Goal: Information Seeking & Learning: Learn about a topic

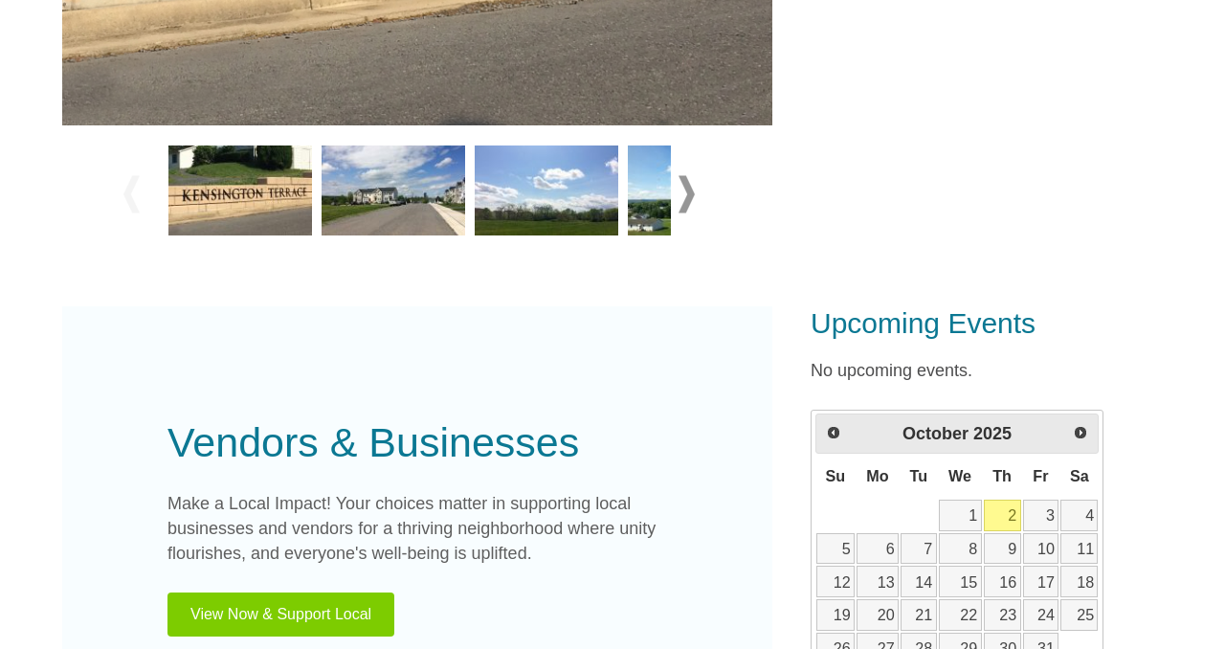
scroll to position [764, 0]
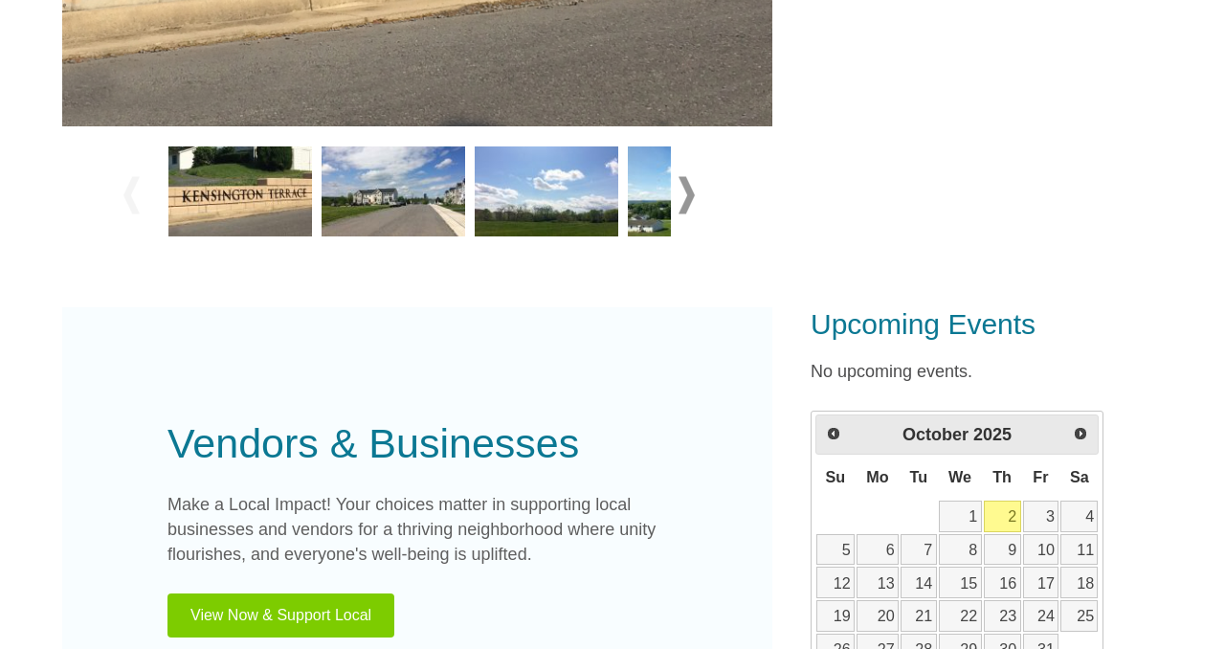
click at [388, 214] on img at bounding box center [394, 191] width 144 height 90
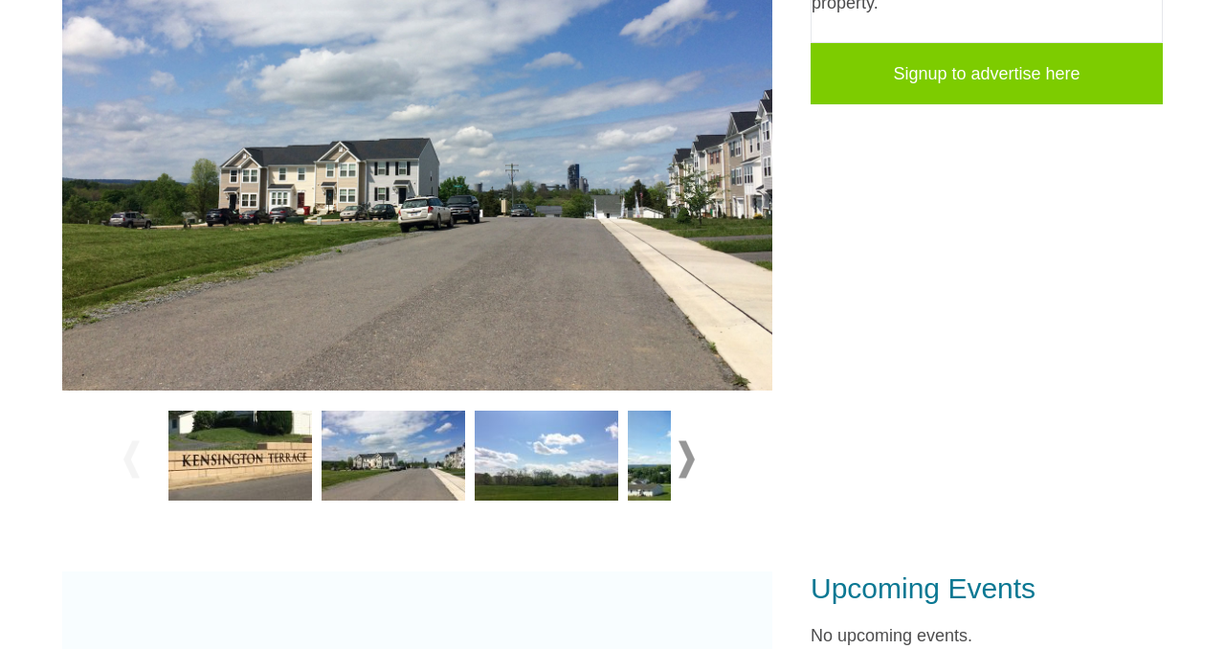
scroll to position [468, 0]
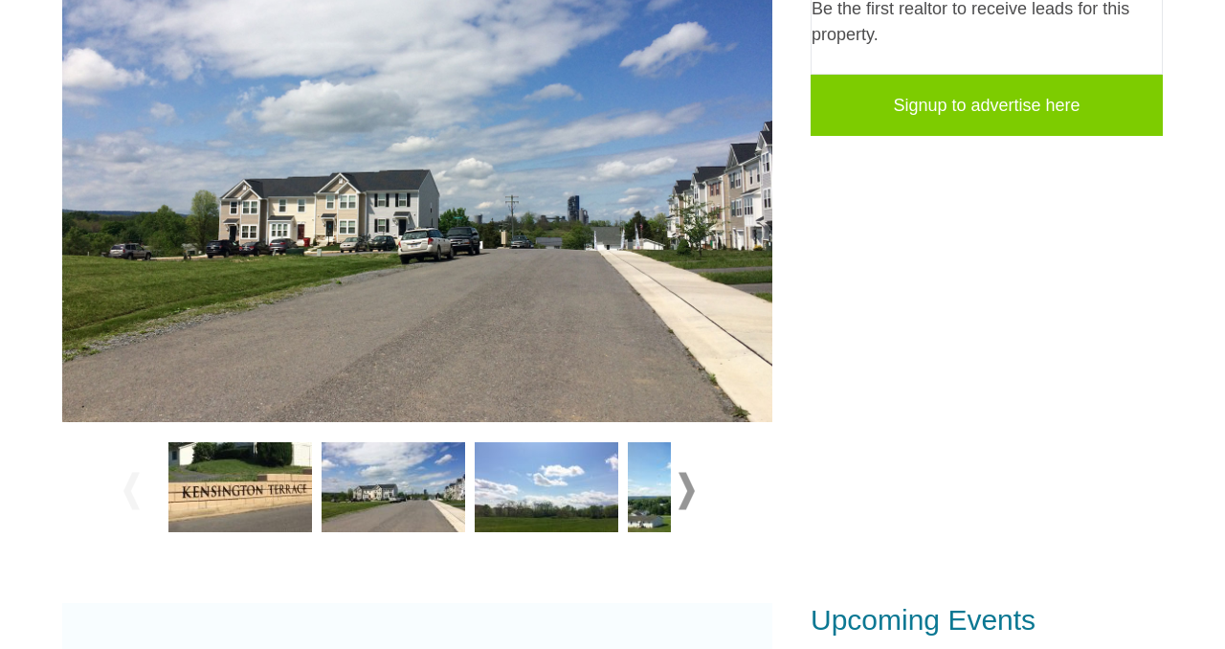
click at [550, 525] on img at bounding box center [547, 487] width 144 height 90
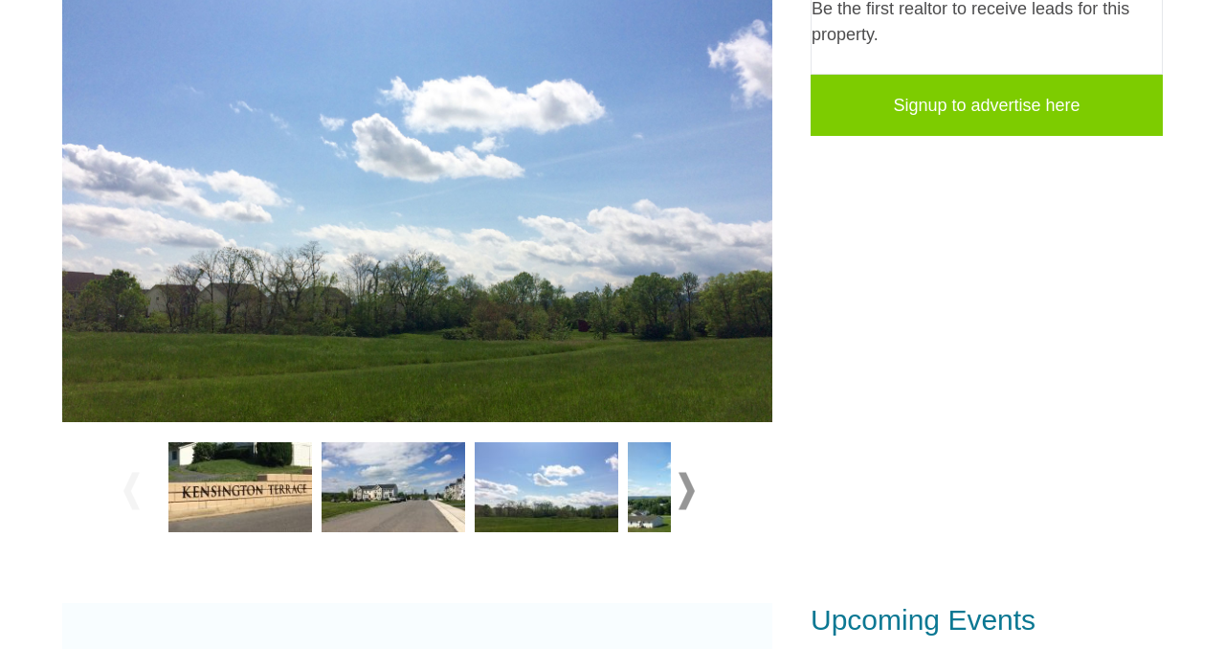
click at [646, 501] on img at bounding box center [700, 487] width 144 height 90
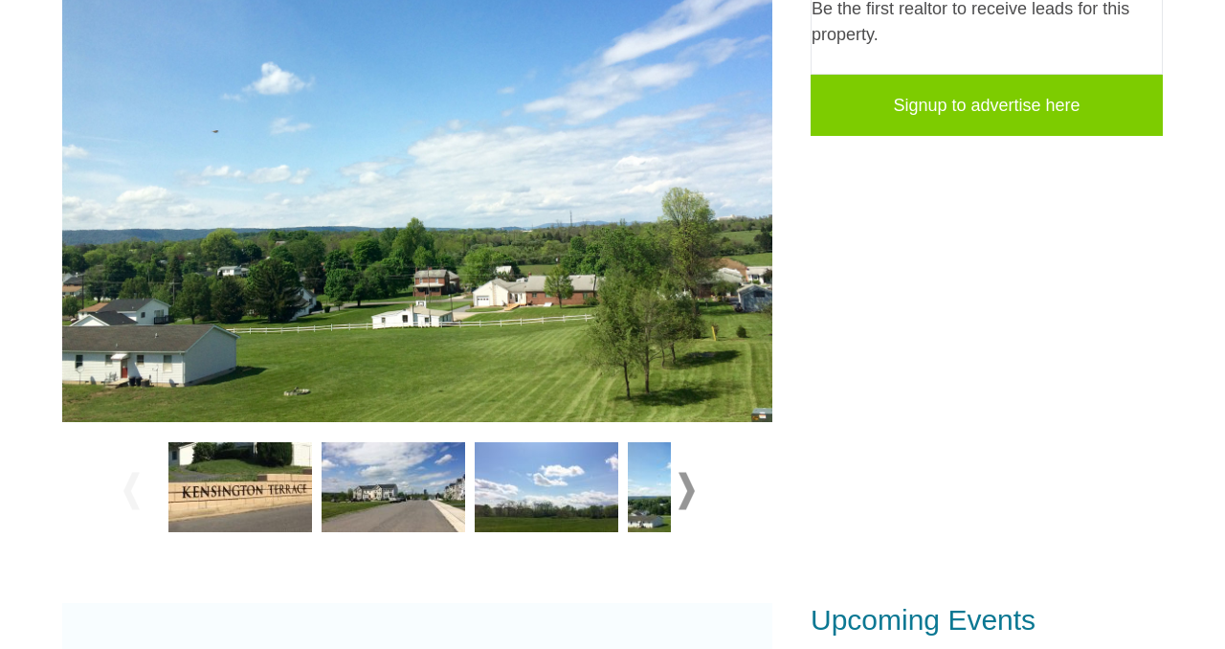
click at [690, 490] on span at bounding box center [687, 490] width 16 height 37
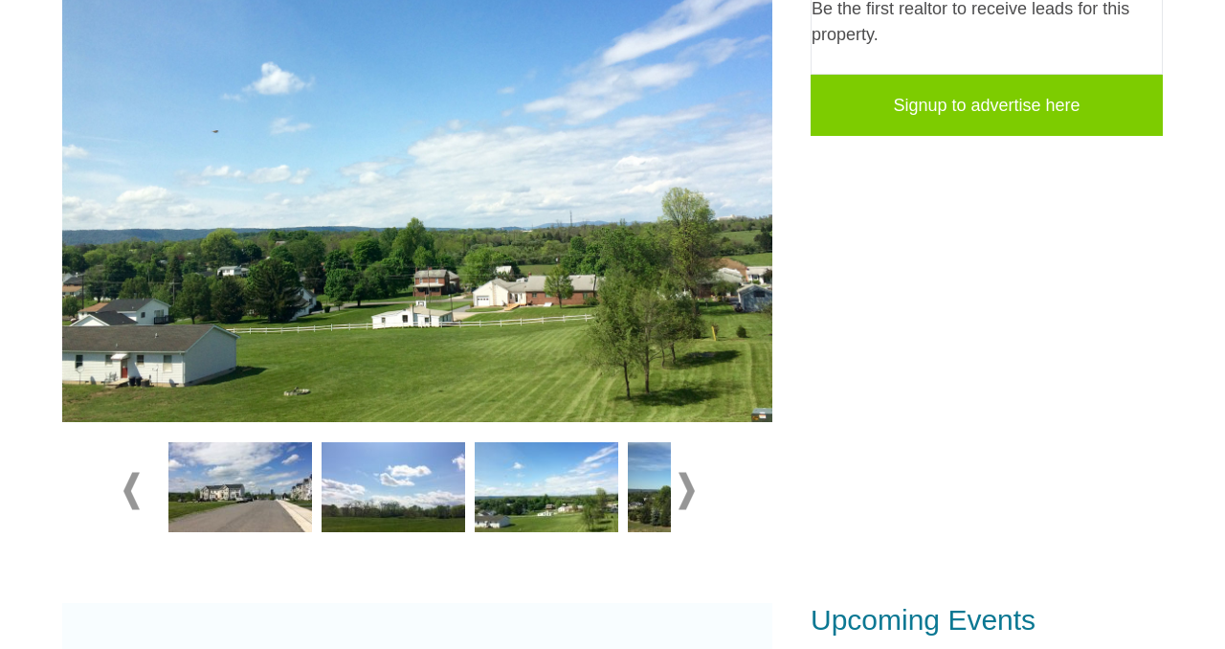
click at [692, 490] on span at bounding box center [687, 490] width 16 height 37
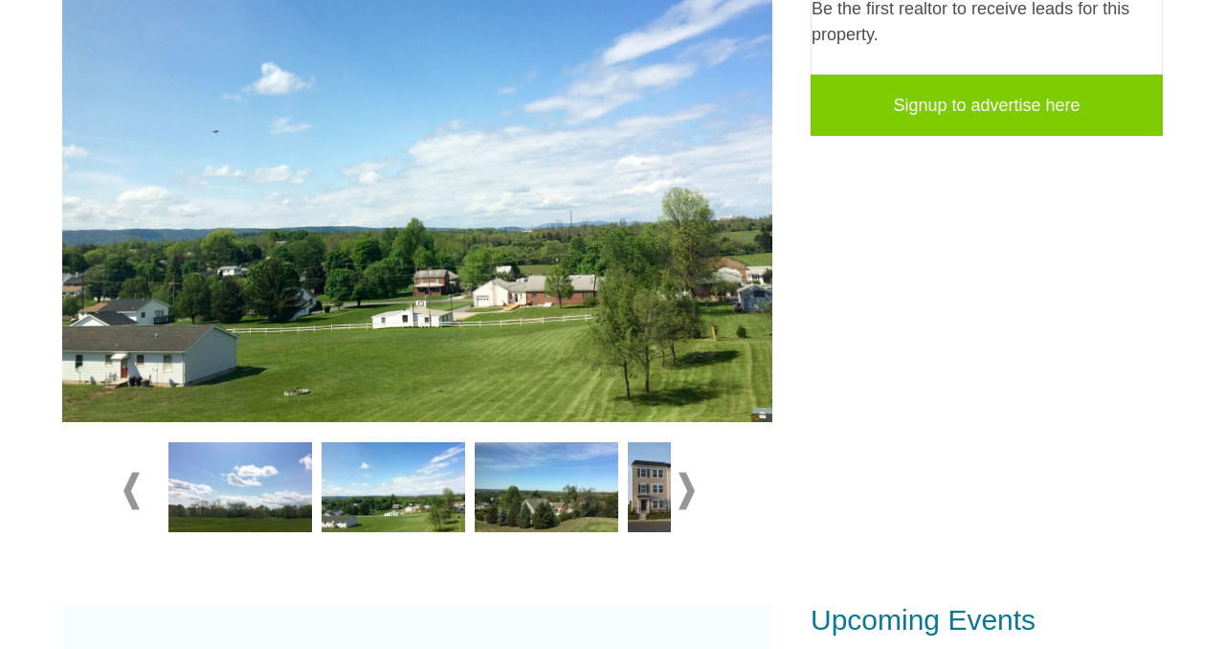
click at [692, 489] on span at bounding box center [687, 490] width 16 height 37
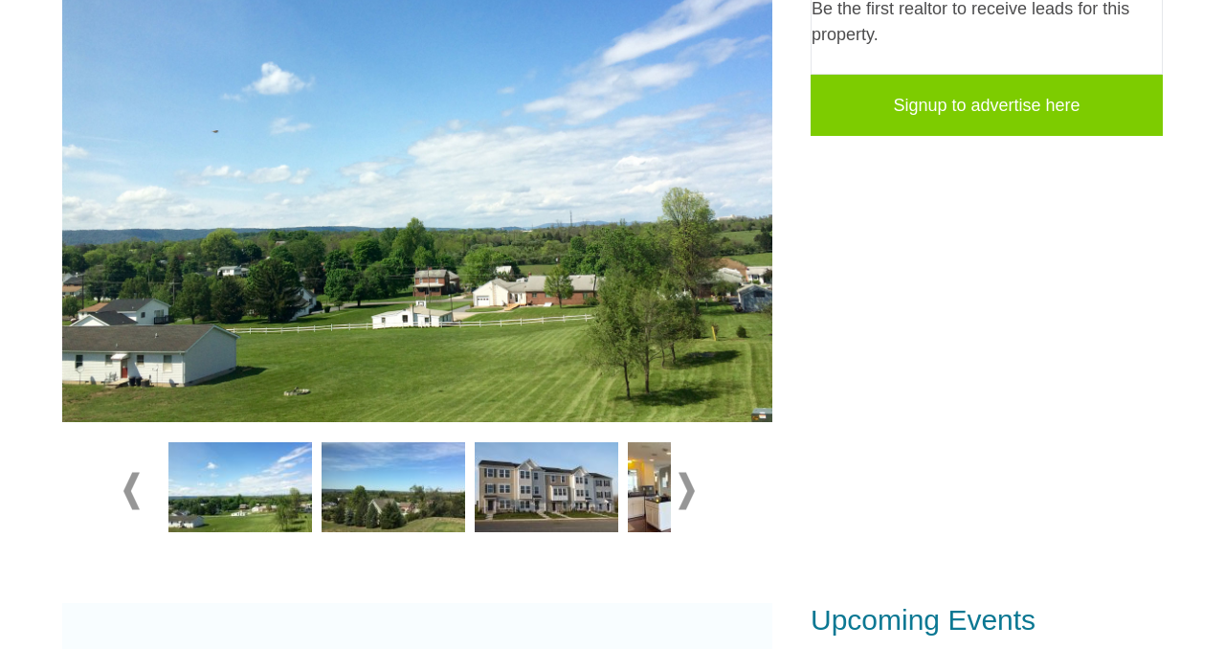
click at [526, 497] on img at bounding box center [547, 487] width 144 height 90
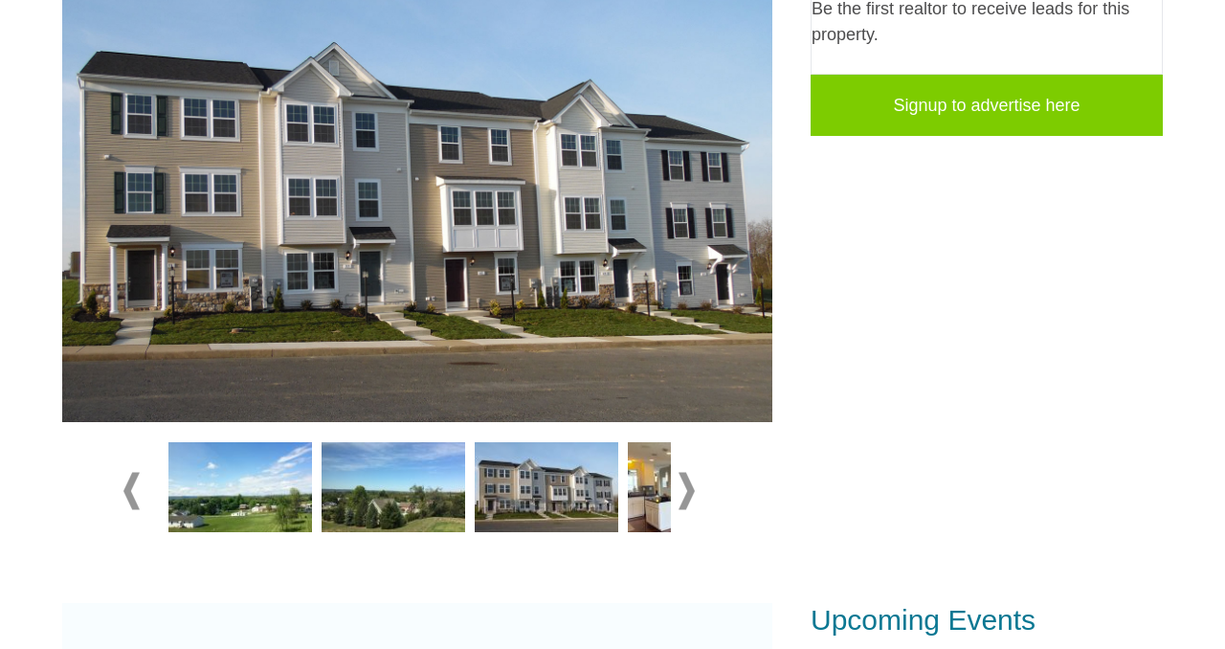
click at [387, 485] on img at bounding box center [394, 487] width 144 height 90
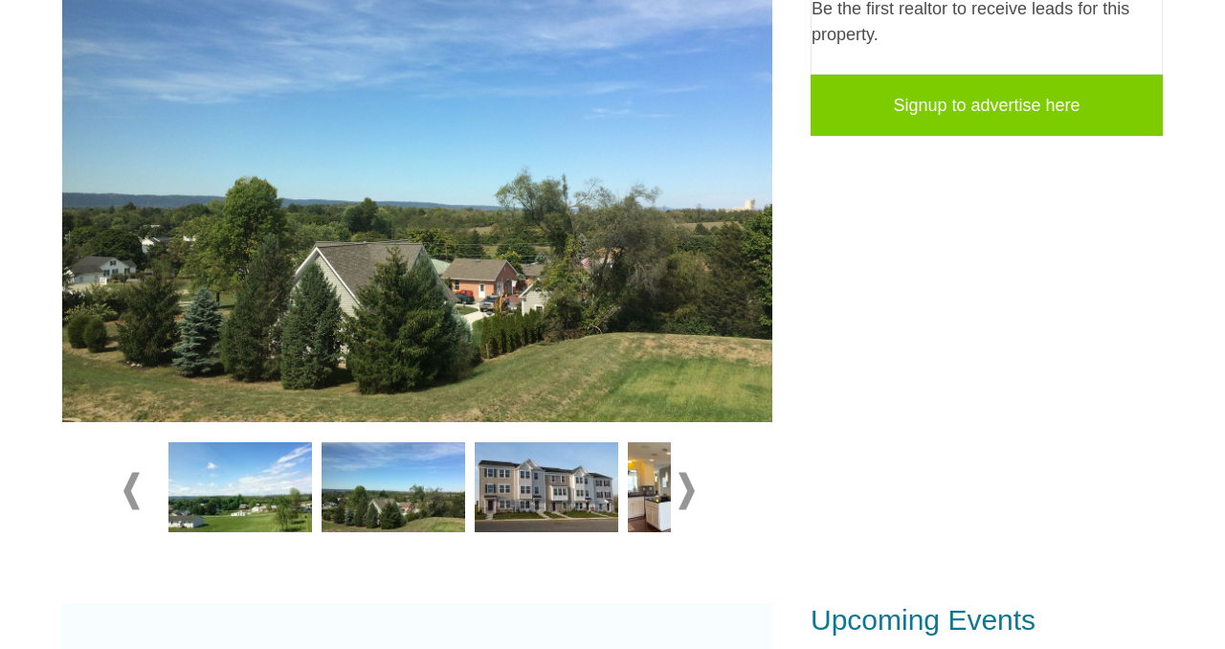
click at [646, 495] on img at bounding box center [700, 487] width 144 height 90
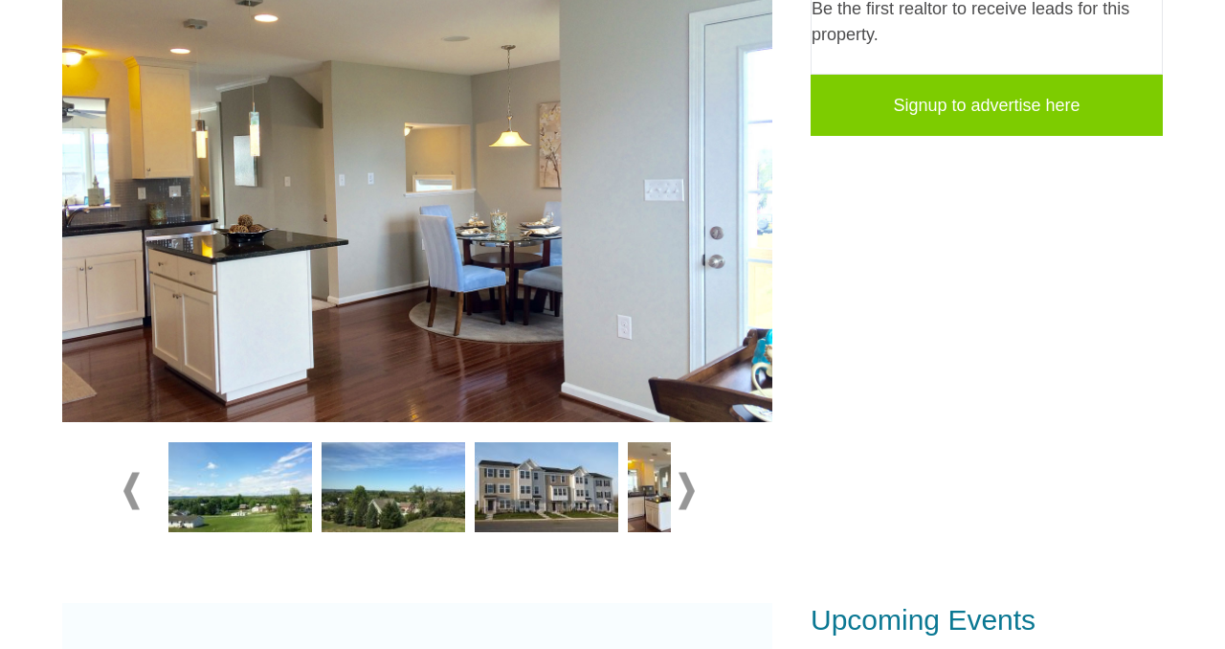
click at [690, 486] on span at bounding box center [687, 490] width 16 height 37
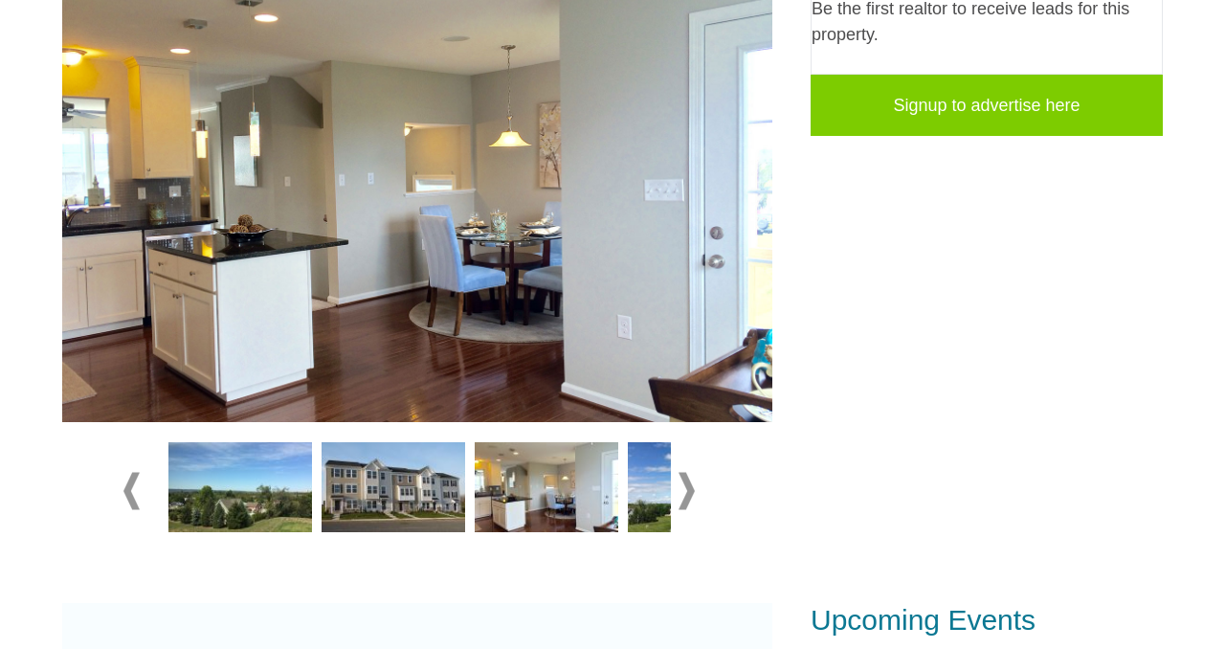
click at [690, 486] on span at bounding box center [687, 490] width 16 height 37
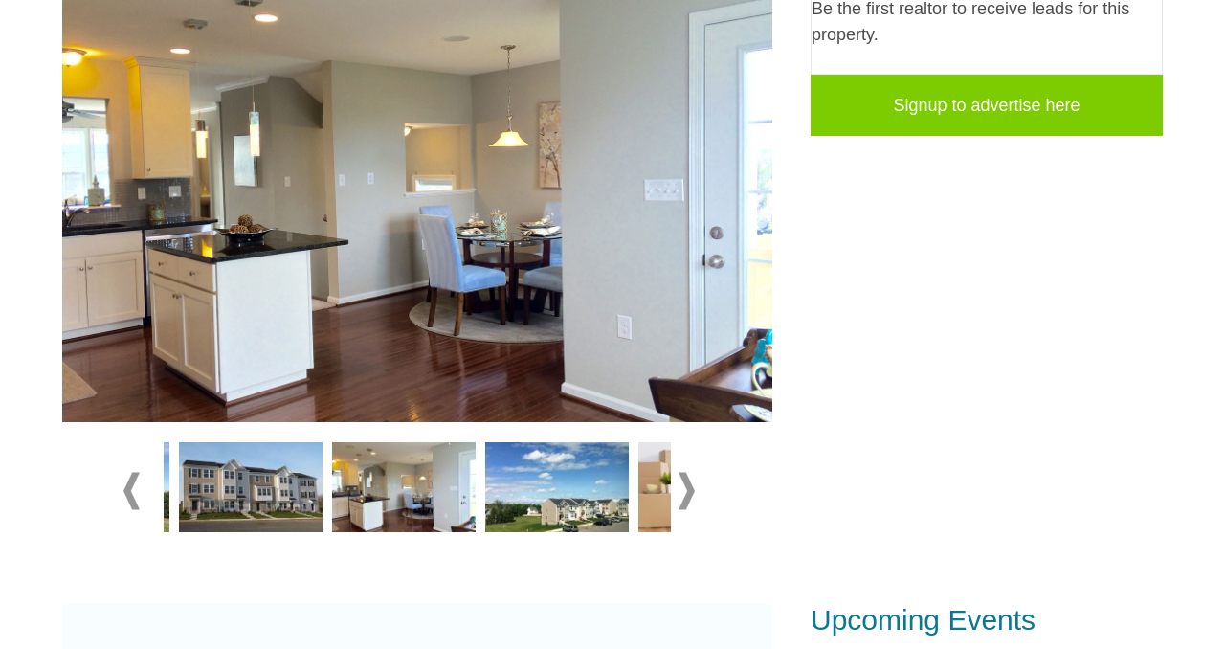
click at [690, 486] on span at bounding box center [687, 490] width 16 height 37
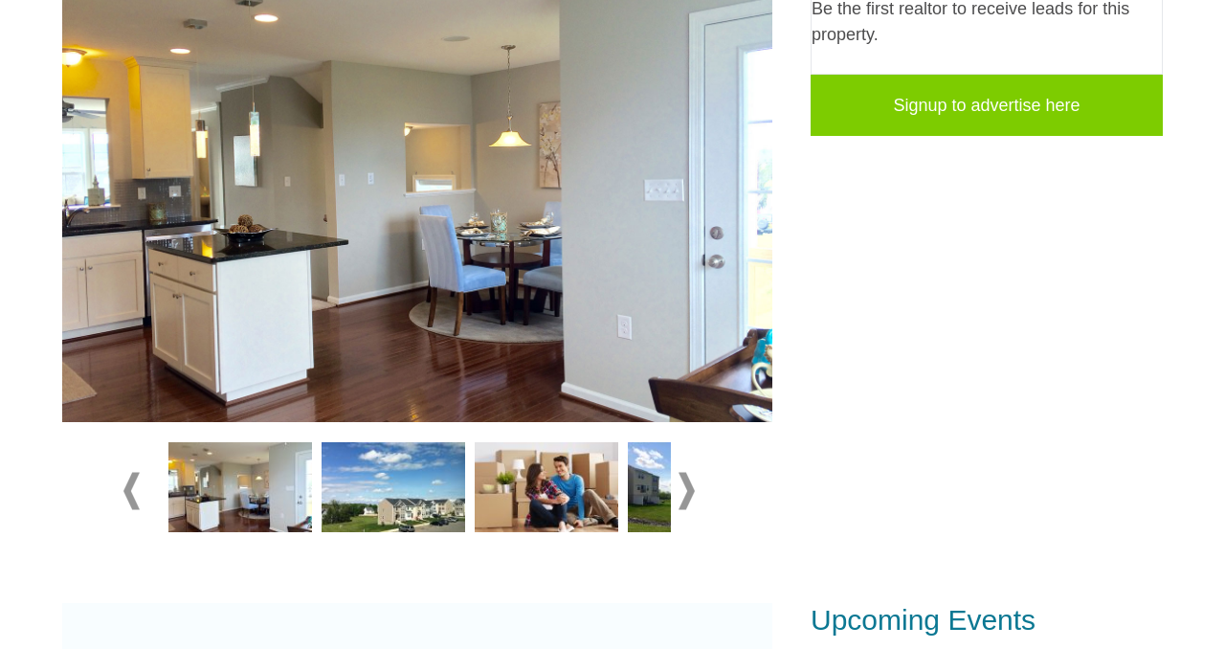
click at [690, 486] on span at bounding box center [687, 490] width 16 height 37
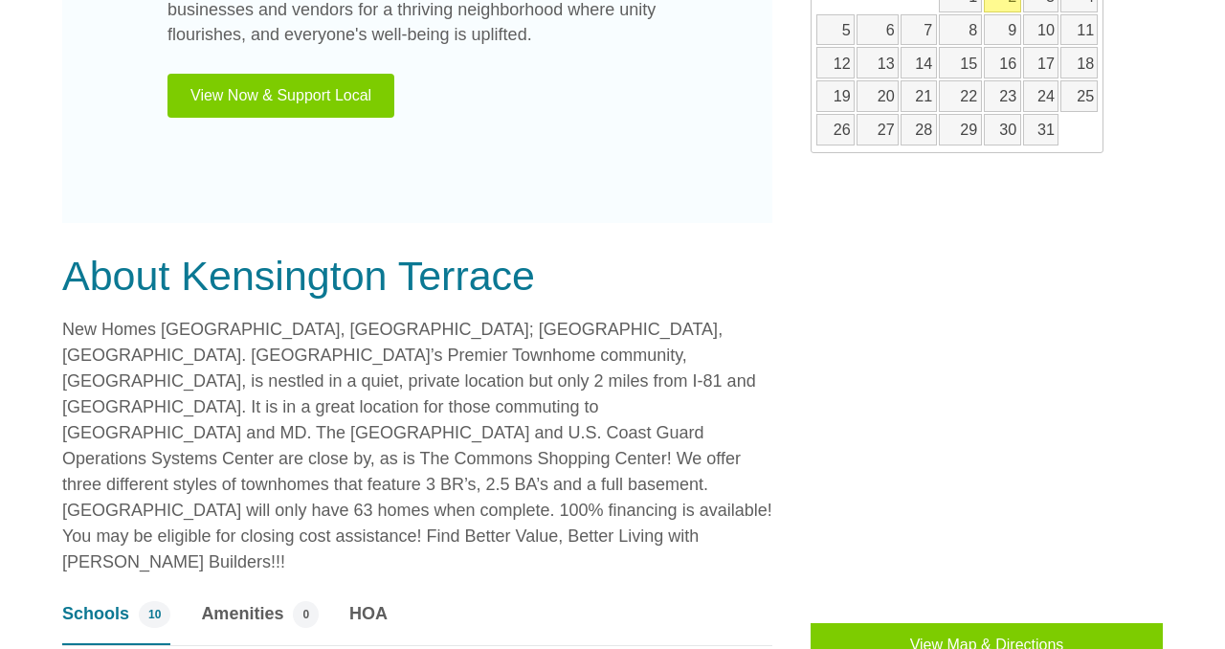
scroll to position [1285, 0]
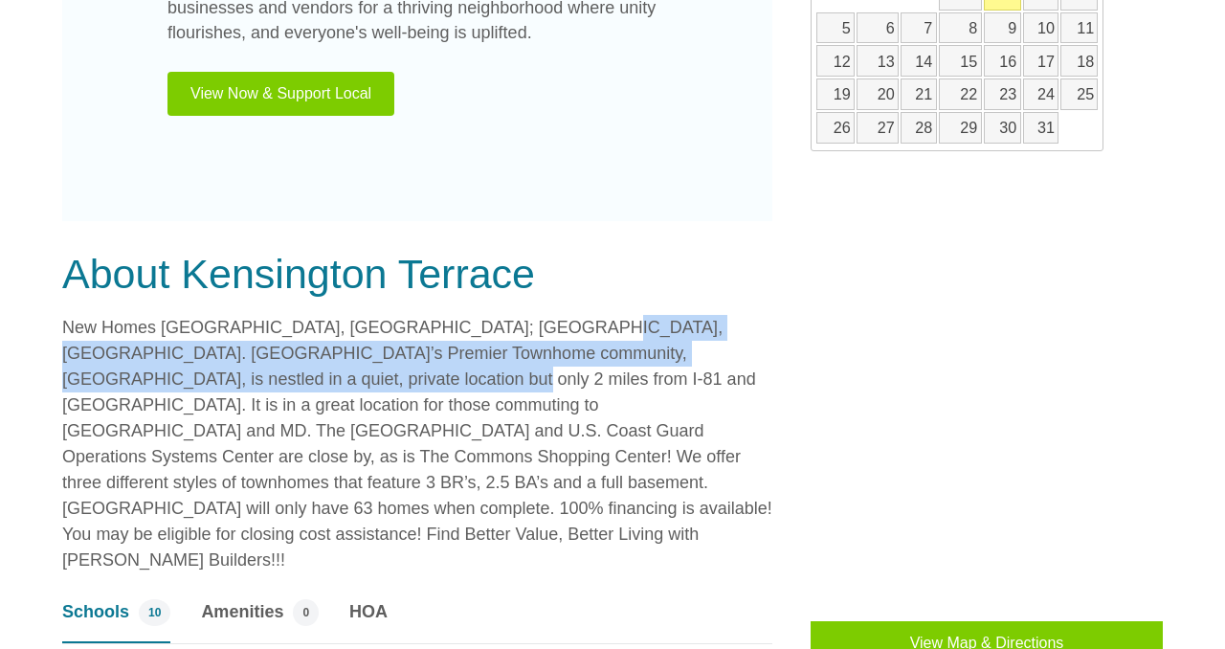
drag, startPoint x: 534, startPoint y: 323, endPoint x: 255, endPoint y: 378, distance: 284.9
click at [255, 378] on p "New Homes [GEOGRAPHIC_DATA], [GEOGRAPHIC_DATA]; [GEOGRAPHIC_DATA], [GEOGRAPHIC_…" at bounding box center [417, 444] width 710 height 258
copy p "[GEOGRAPHIC_DATA]’s Premier Townhome community, [GEOGRAPHIC_DATA], is nestled i…"
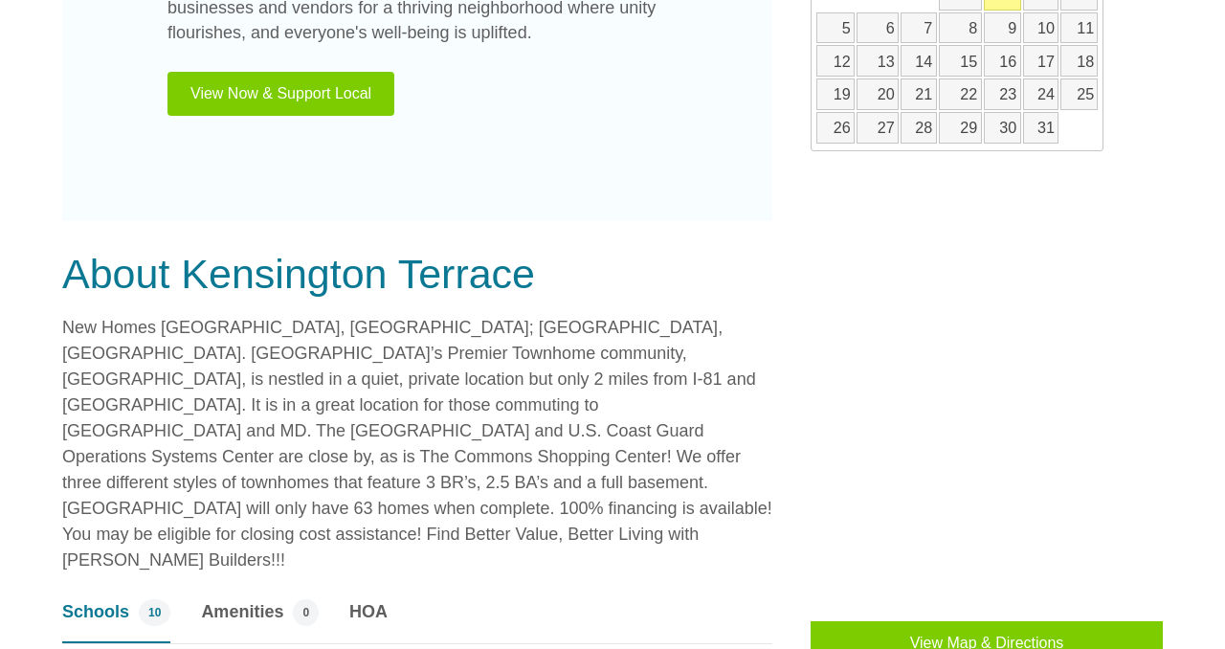
click at [434, 337] on p "New Homes [GEOGRAPHIC_DATA], [GEOGRAPHIC_DATA]; [GEOGRAPHIC_DATA], [GEOGRAPHIC_…" at bounding box center [417, 444] width 710 height 258
click at [533, 321] on p "New Homes [GEOGRAPHIC_DATA], [GEOGRAPHIC_DATA]; [GEOGRAPHIC_DATA], [GEOGRAPHIC_…" at bounding box center [417, 444] width 710 height 258
click at [587, 429] on p "New Homes [GEOGRAPHIC_DATA], [GEOGRAPHIC_DATA]; [GEOGRAPHIC_DATA], [GEOGRAPHIC_…" at bounding box center [417, 444] width 710 height 258
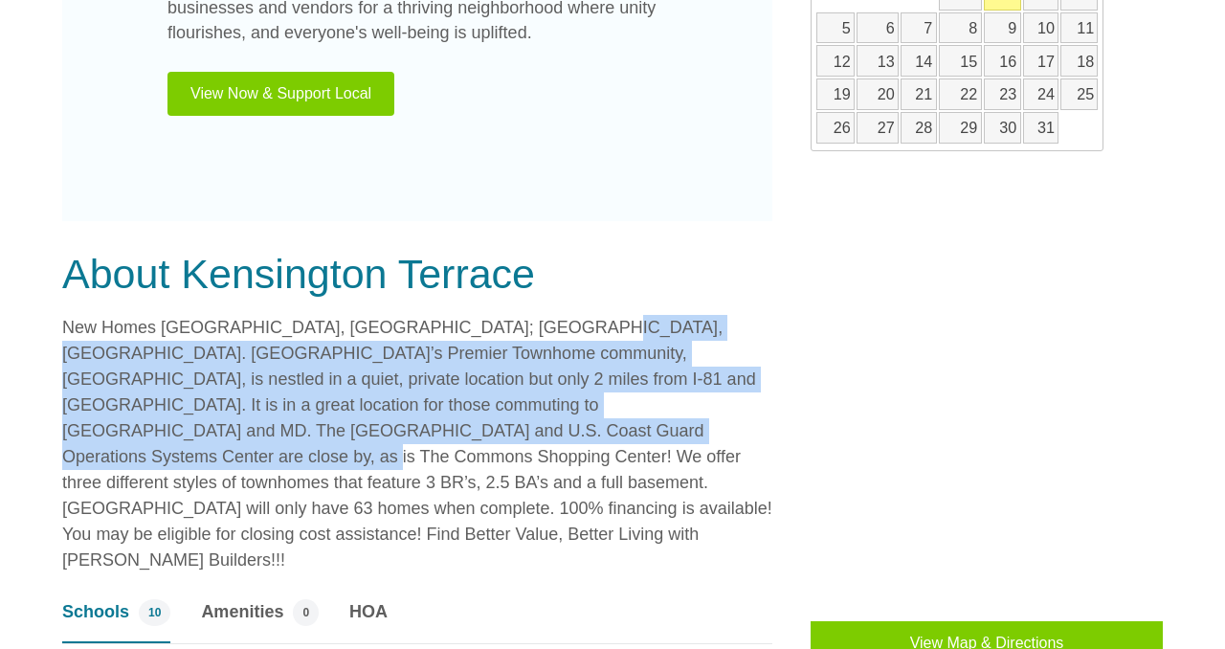
drag, startPoint x: 537, startPoint y: 320, endPoint x: 584, endPoint y: 422, distance: 112.6
click at [584, 422] on p "New Homes [GEOGRAPHIC_DATA], [GEOGRAPHIC_DATA]; [GEOGRAPHIC_DATA], [GEOGRAPHIC_…" at bounding box center [417, 444] width 710 height 258
copy p "[GEOGRAPHIC_DATA]’s Premier Townhome community, [GEOGRAPHIC_DATA], is nestled i…"
